Goal: Transaction & Acquisition: Purchase product/service

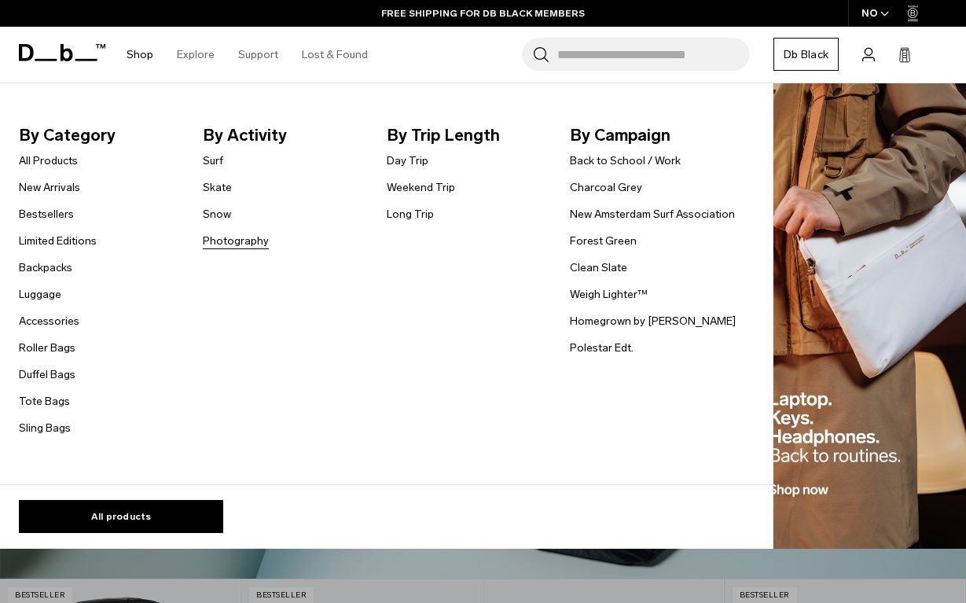
click at [246, 242] on link "Photography" at bounding box center [236, 241] width 66 height 16
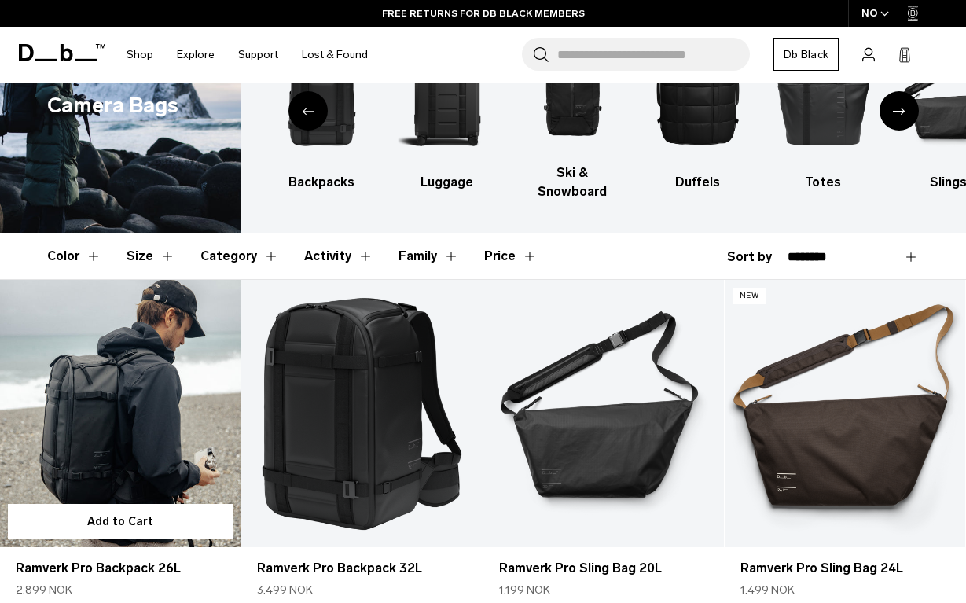
scroll to position [156, 0]
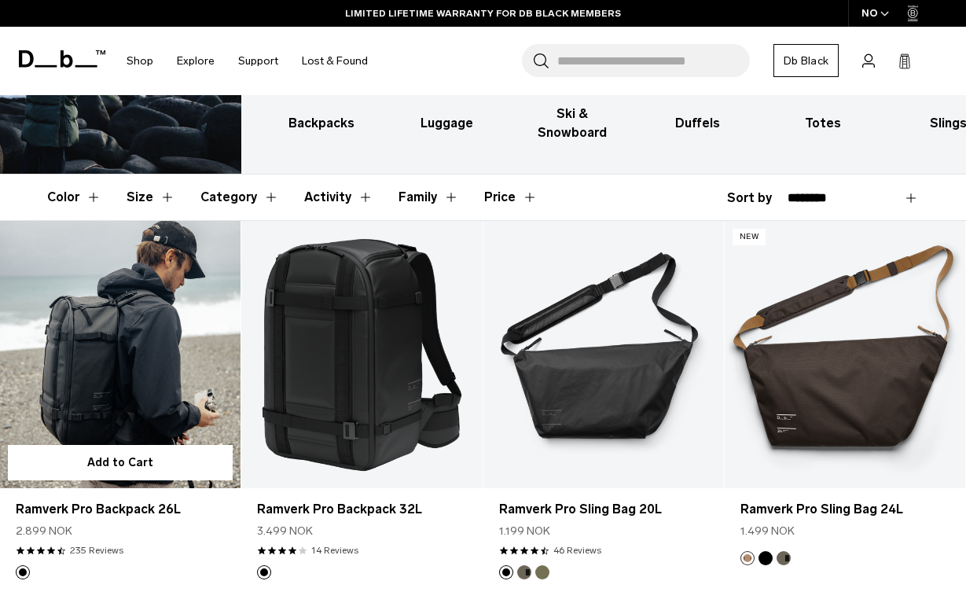
click at [190, 409] on link "Ramverk Pro Backpack 26L" at bounding box center [120, 354] width 240 height 267
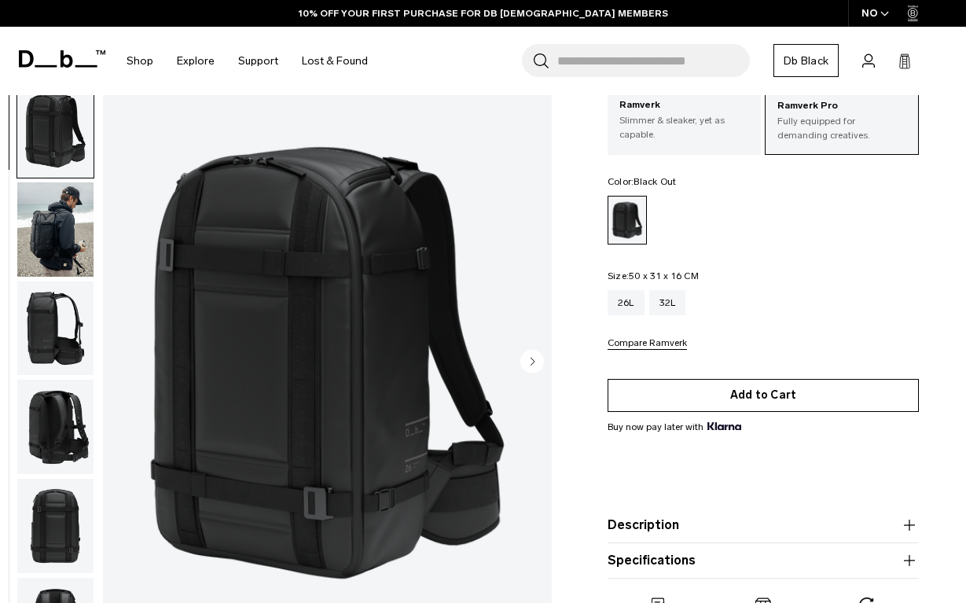
scroll to position [2, 0]
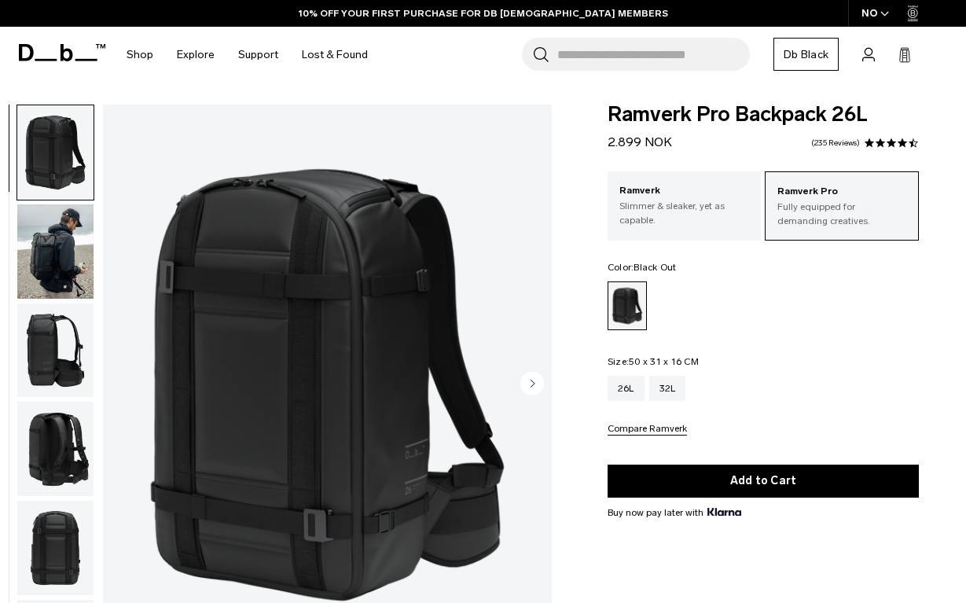
click at [536, 377] on circle "Next slide" at bounding box center [532, 383] width 24 height 24
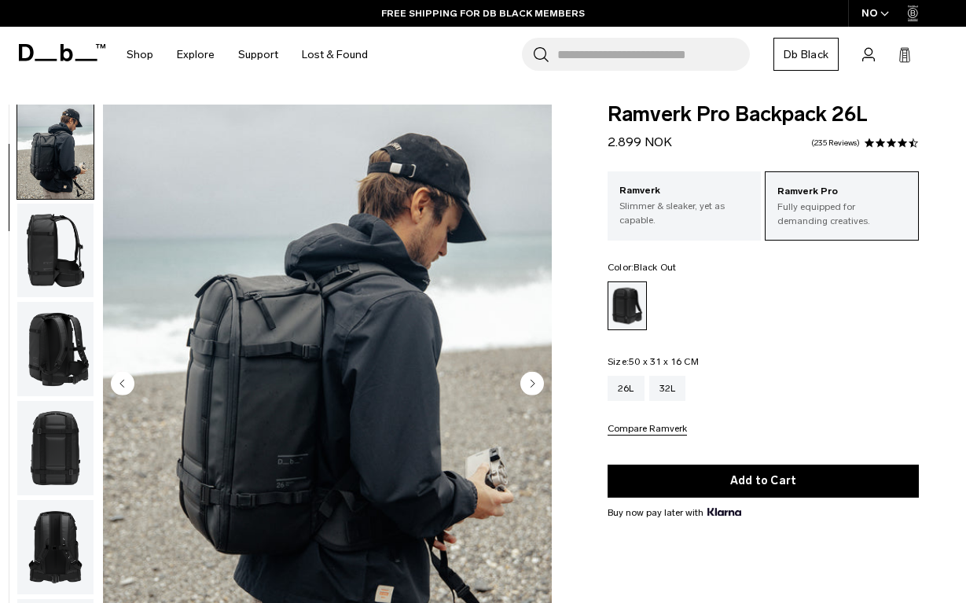
click at [536, 377] on circle "Next slide" at bounding box center [532, 383] width 24 height 24
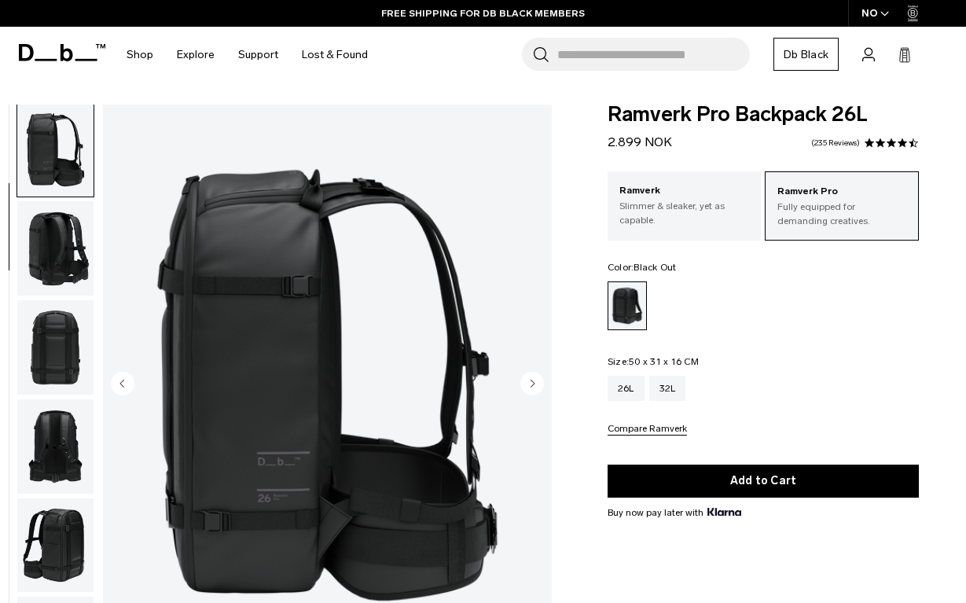
click at [536, 377] on circle "Next slide" at bounding box center [532, 383] width 24 height 24
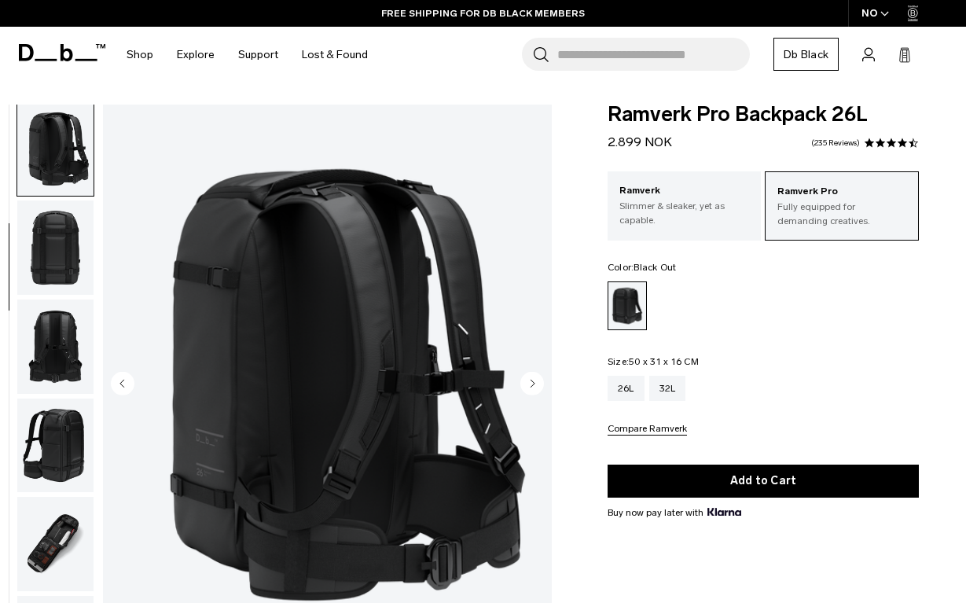
click at [536, 377] on circle "Next slide" at bounding box center [532, 383] width 24 height 24
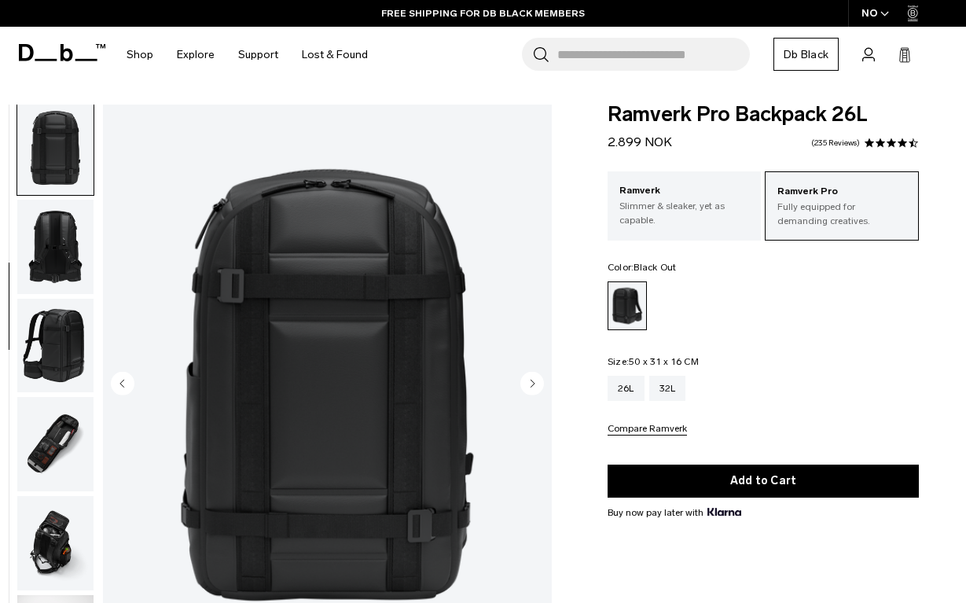
click at [536, 377] on circle "Next slide" at bounding box center [532, 383] width 24 height 24
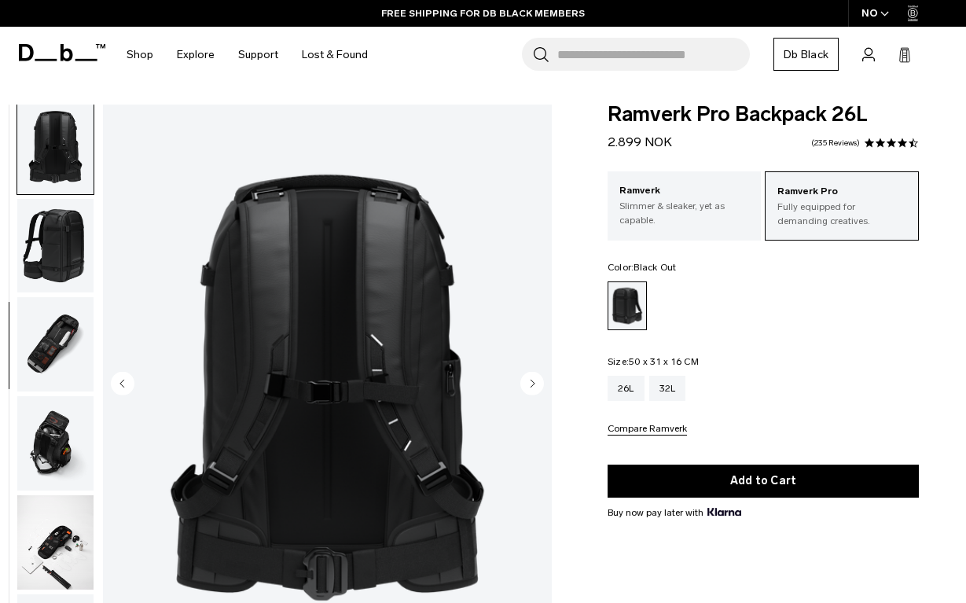
click at [536, 377] on circle "Next slide" at bounding box center [532, 383] width 24 height 24
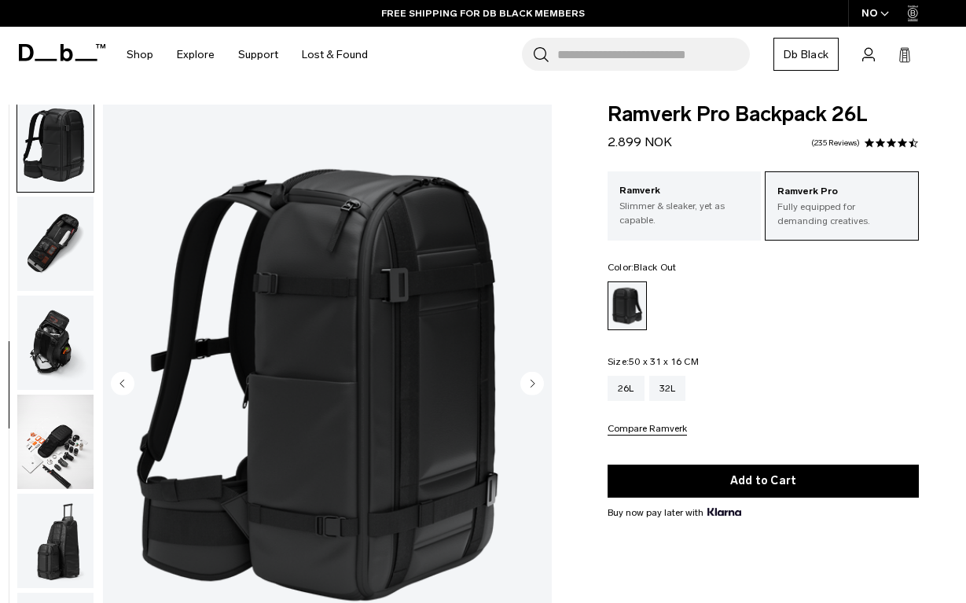
click at [536, 377] on circle "Next slide" at bounding box center [532, 383] width 24 height 24
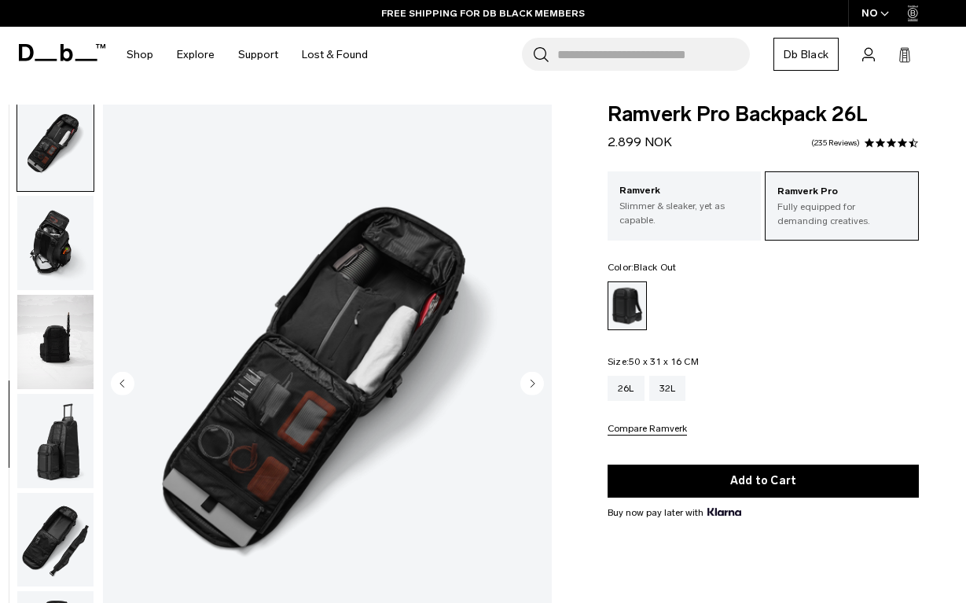
click at [536, 377] on circle "Next slide" at bounding box center [532, 383] width 24 height 24
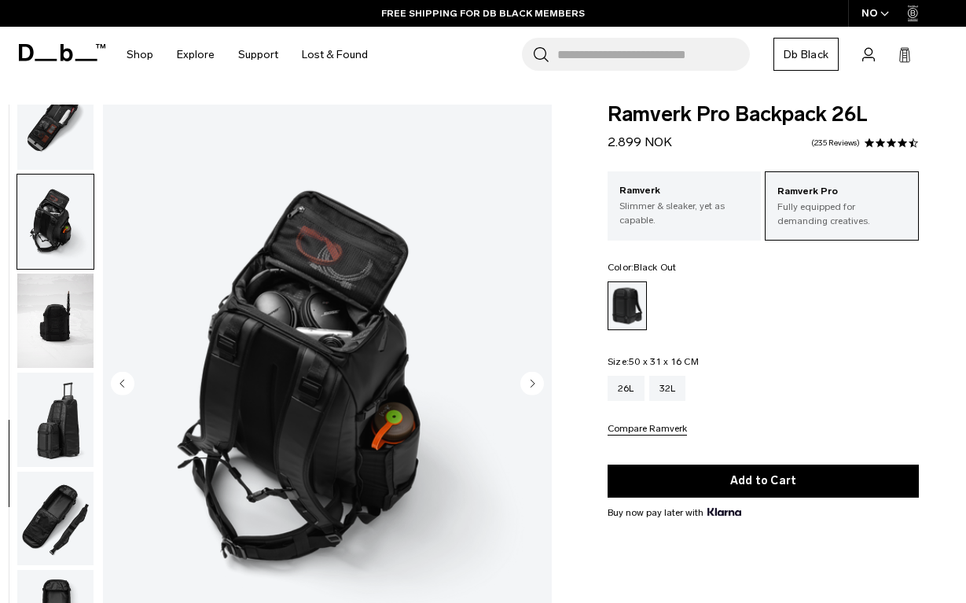
click at [536, 377] on circle "Next slide" at bounding box center [532, 383] width 24 height 24
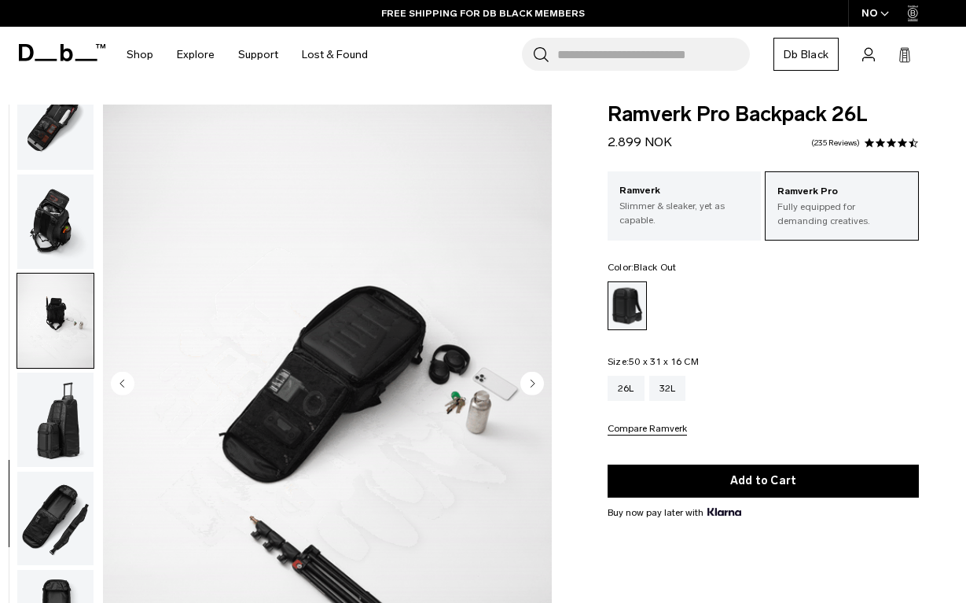
click at [536, 377] on circle "Next slide" at bounding box center [532, 383] width 24 height 24
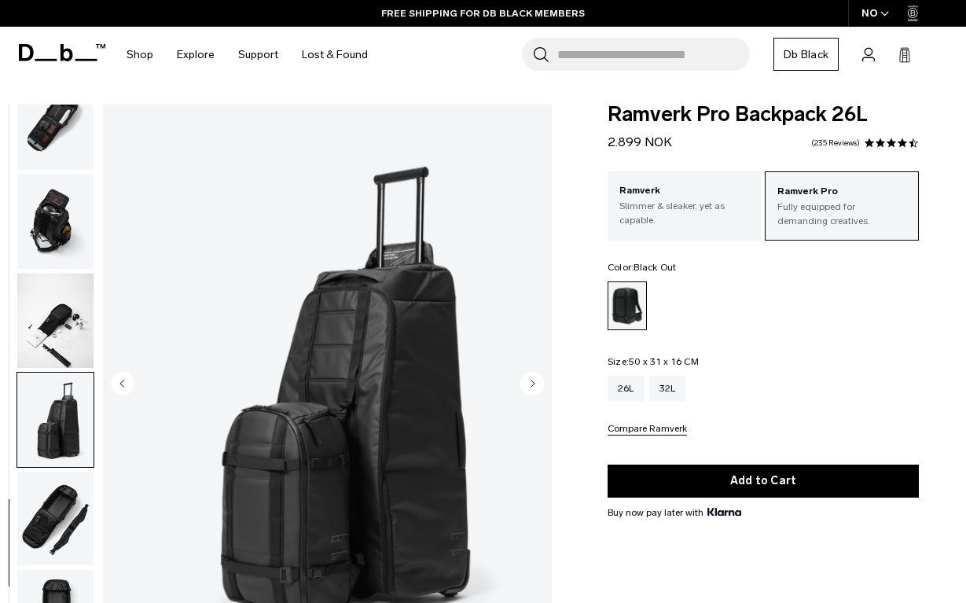
click at [536, 377] on circle "Next slide" at bounding box center [532, 383] width 24 height 24
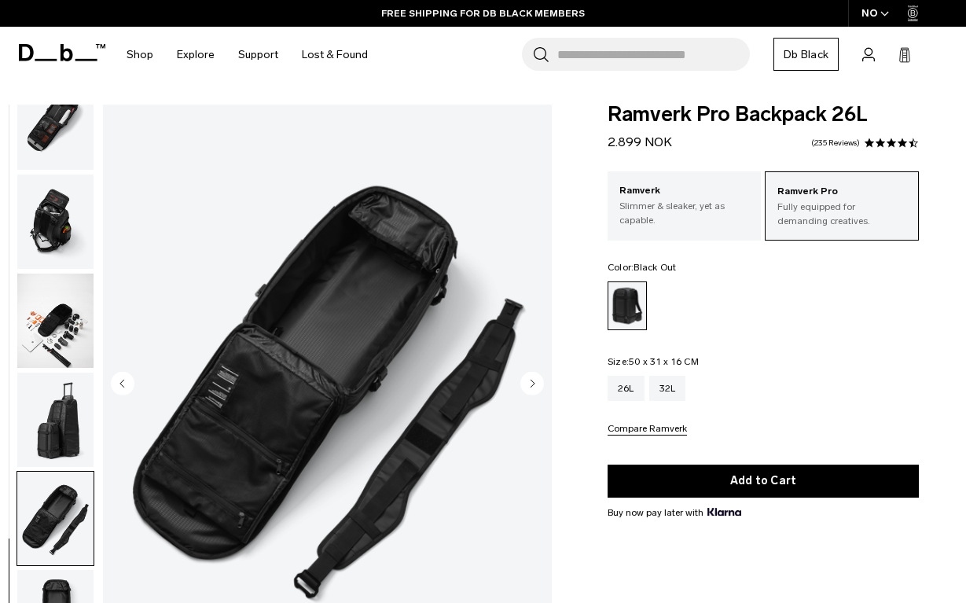
click at [536, 377] on circle "Next slide" at bounding box center [532, 383] width 24 height 24
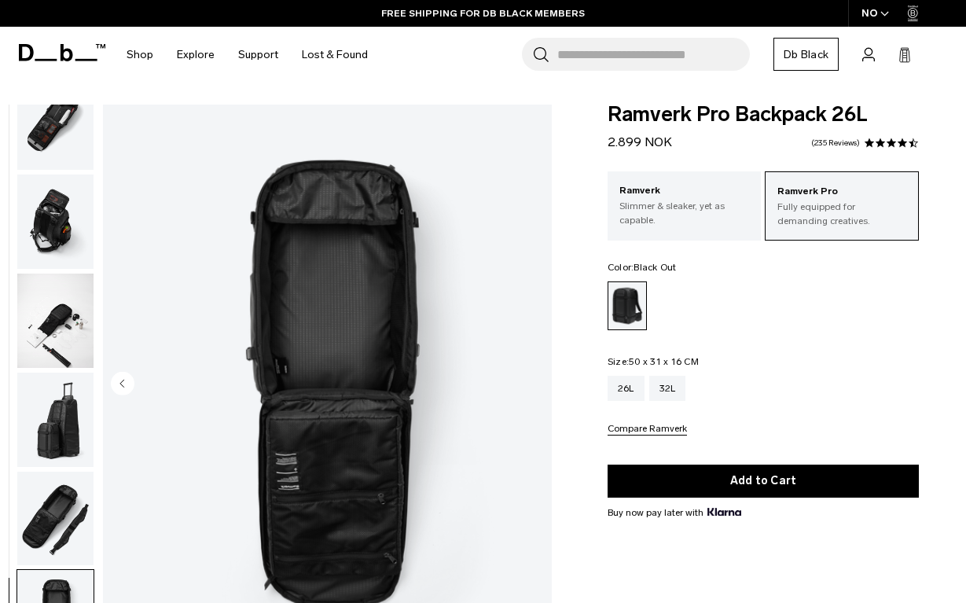
click at [536, 377] on img "13 / 13" at bounding box center [327, 384] width 449 height 560
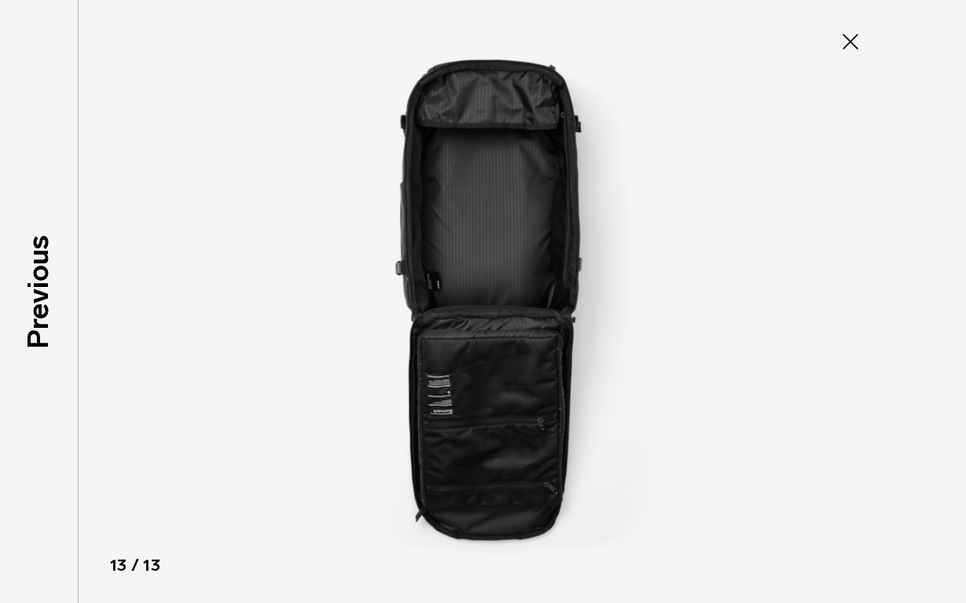
click at [536, 377] on img at bounding box center [483, 301] width 707 height 603
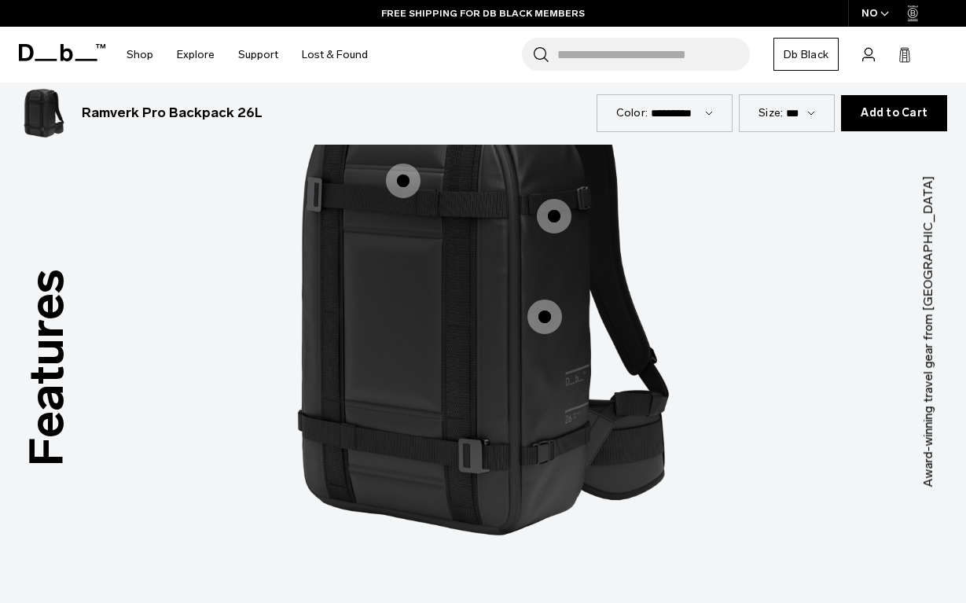
scroll to position [1123, 0]
